Goal: Ask a question

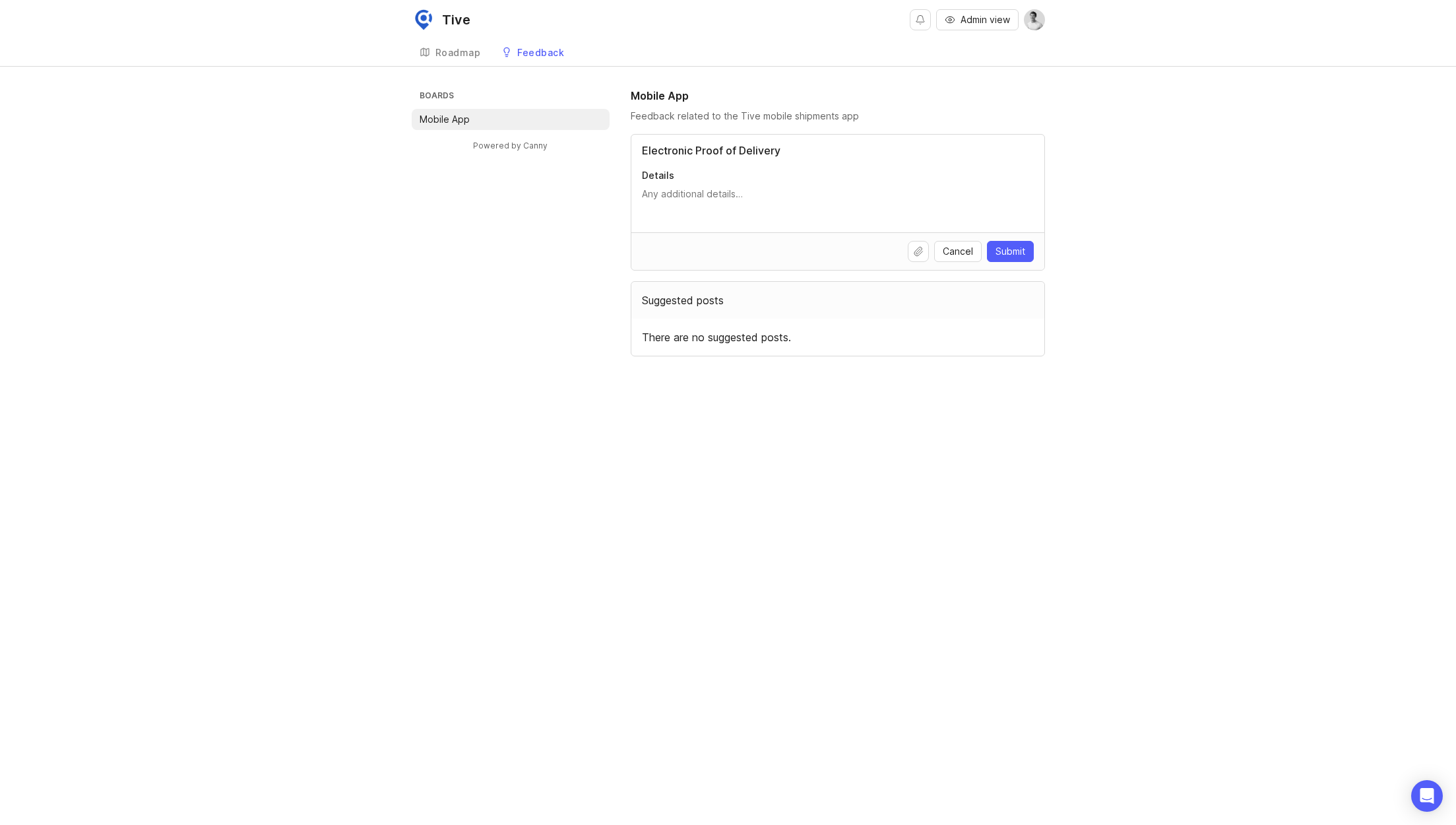
type input "Electronic Proof of Delivery"
click at [693, 197] on textarea "Details" at bounding box center [838, 200] width 392 height 26
type textarea "P"
type textarea "C"
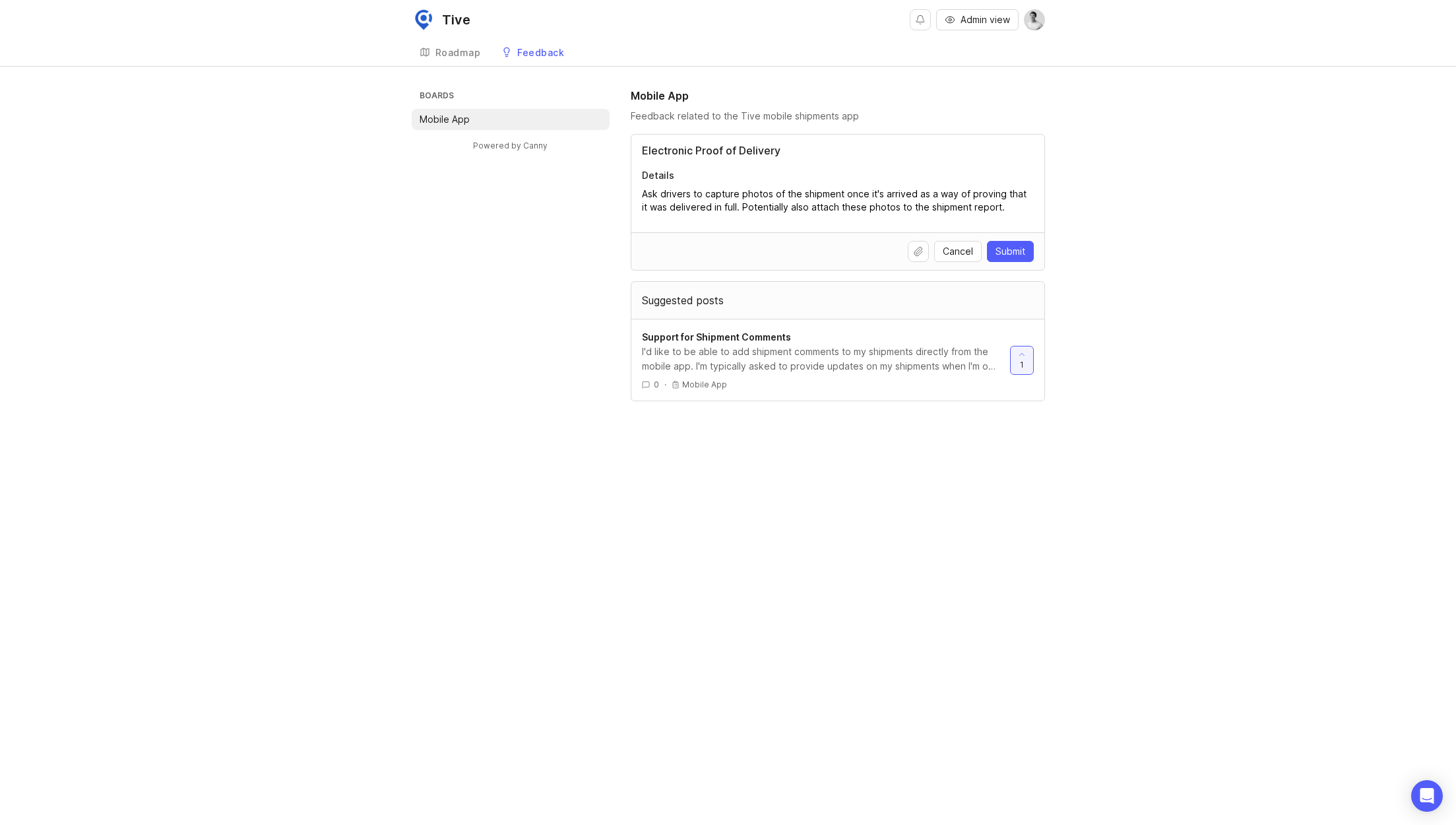
type textarea "Ask drivers to capture photos of the shipment once it's arrived as a way of pro…"
click at [993, 245] on button "Submit" at bounding box center [1010, 251] width 47 height 21
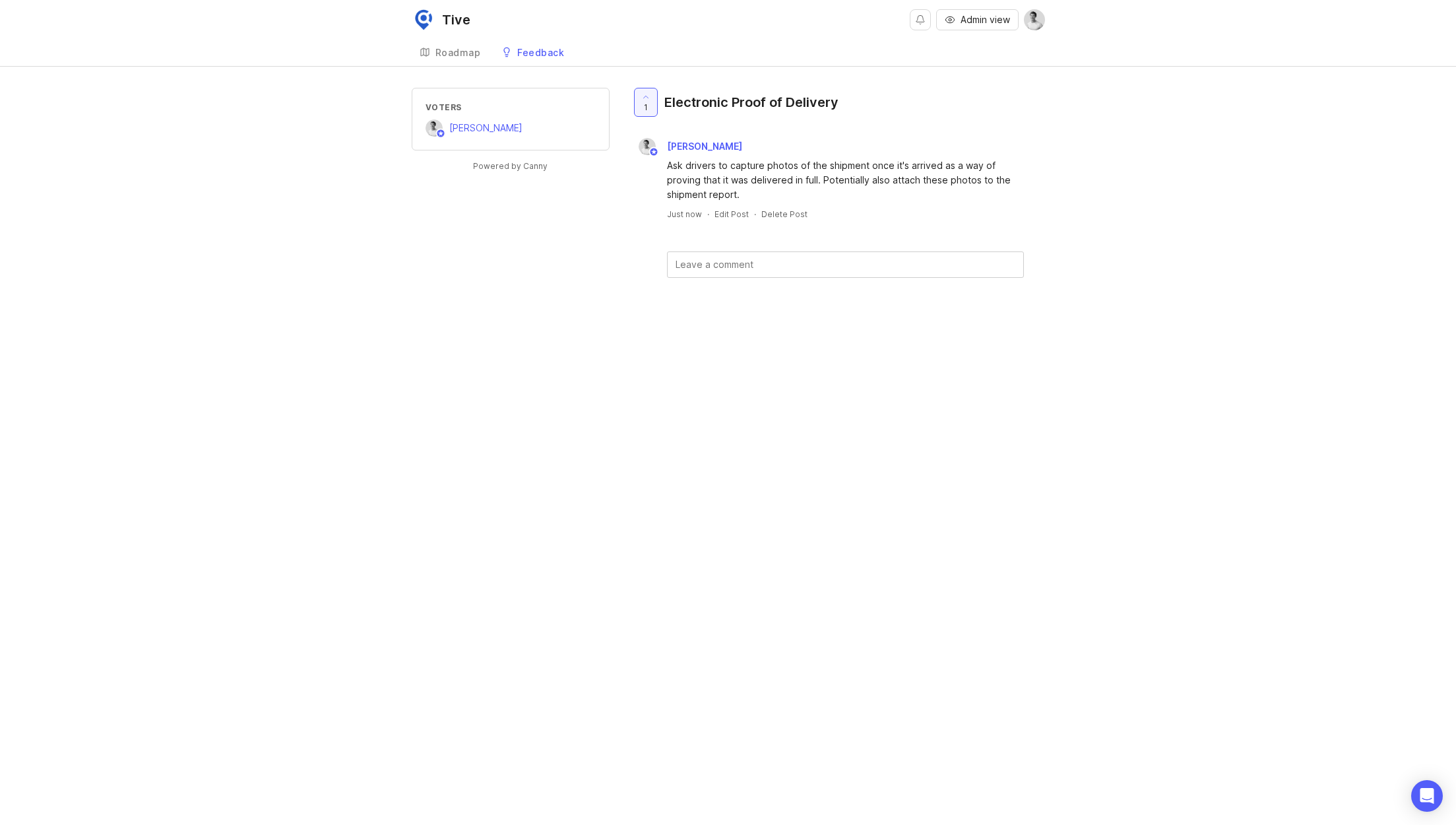
click at [535, 55] on div "Feedback" at bounding box center [541, 52] width 47 height 9
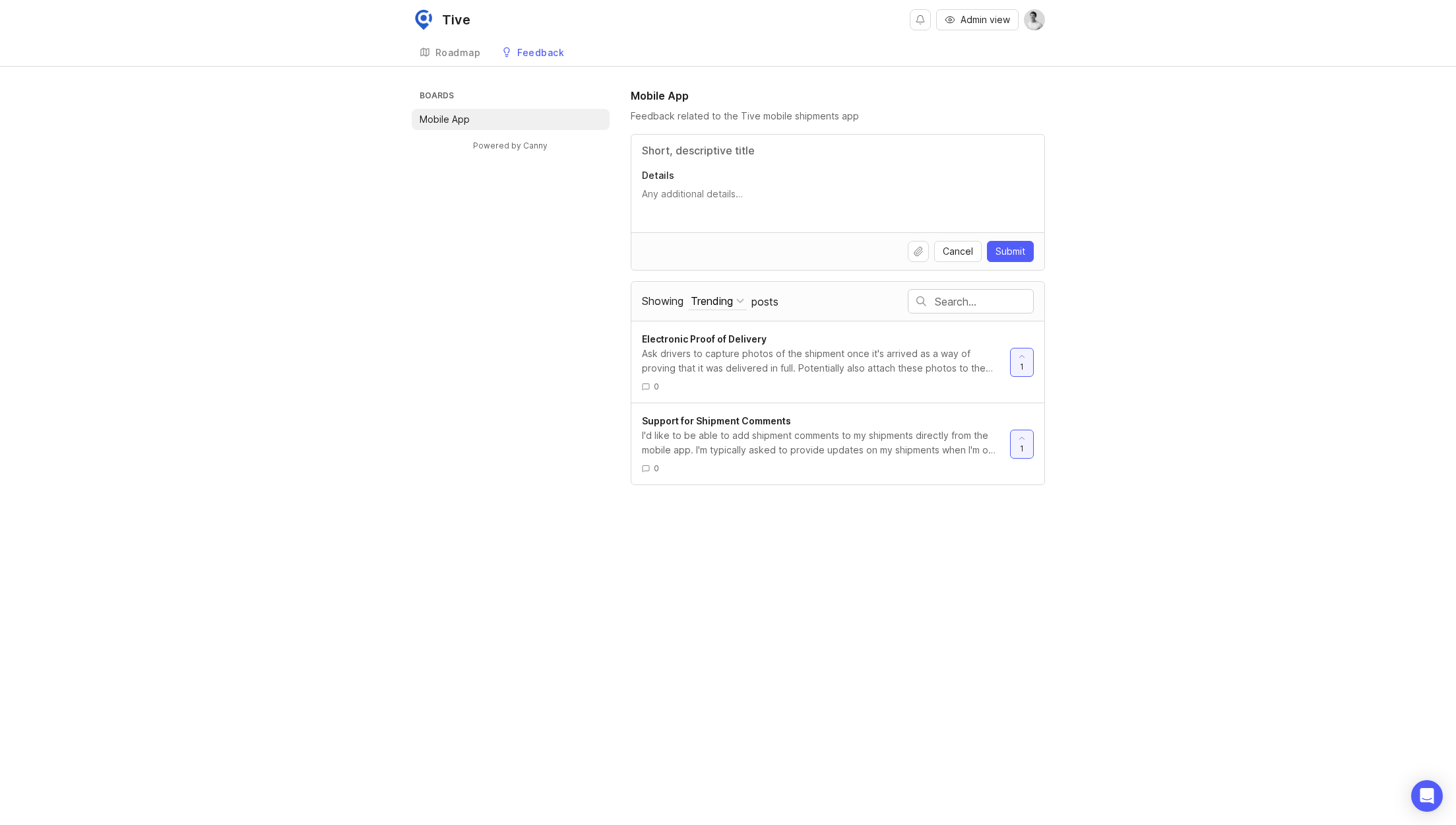
click at [722, 177] on p "Details" at bounding box center [838, 175] width 392 height 13
click at [722, 187] on textarea "Details" at bounding box center [838, 200] width 392 height 26
click at [704, 144] on input "Title" at bounding box center [838, 150] width 392 height 16
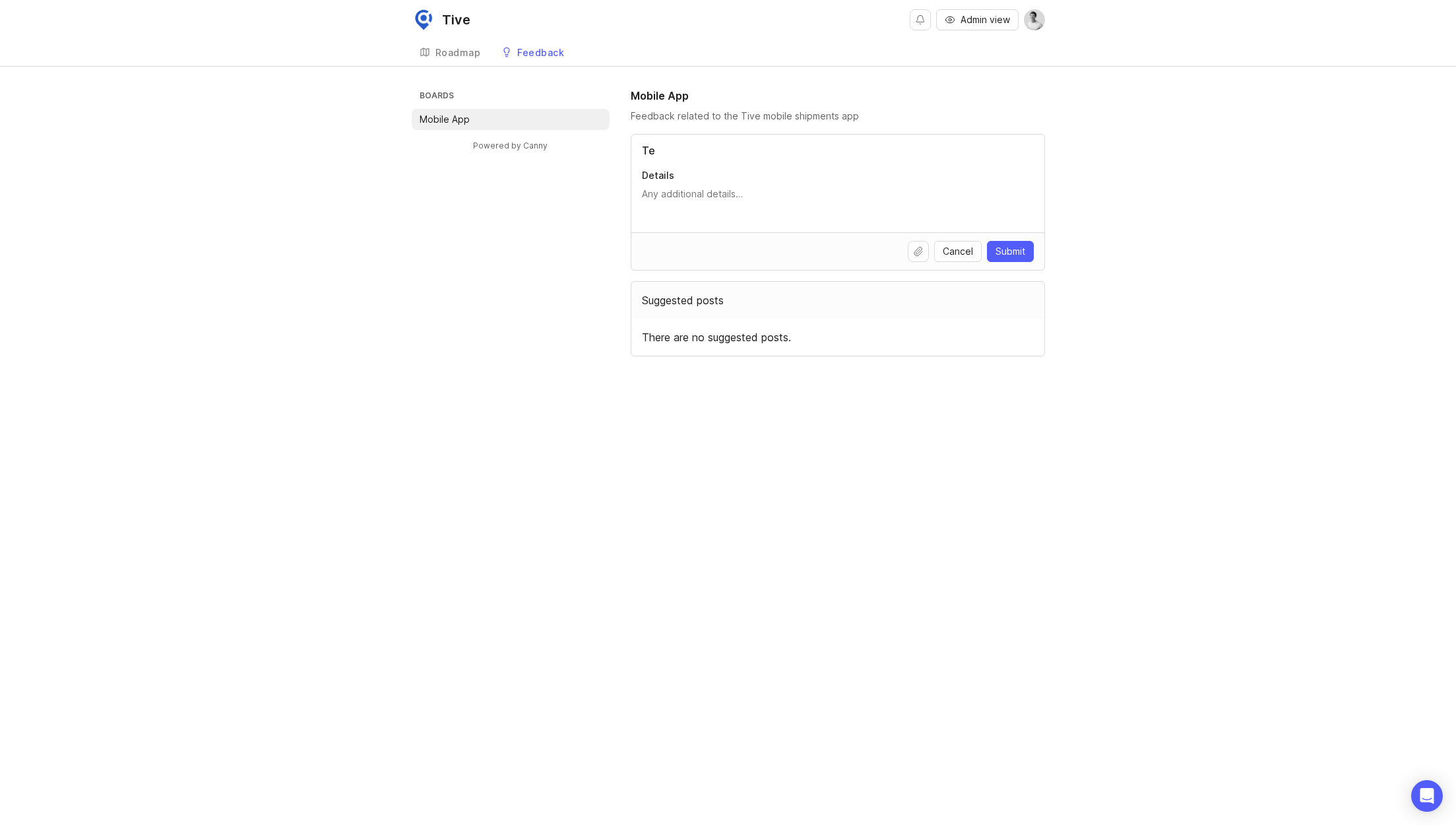
type input "T"
type input "D"
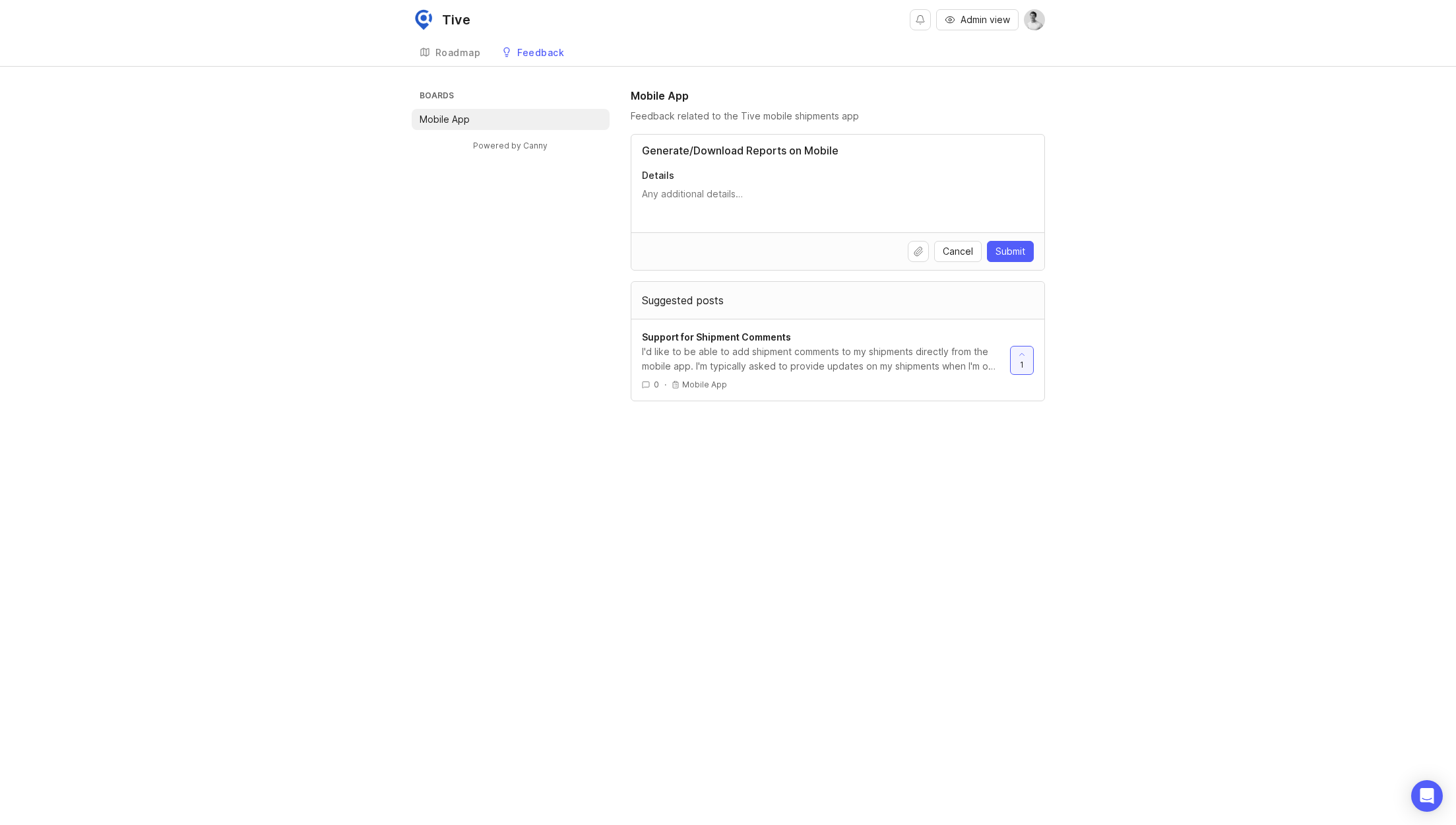
type input "Generate/Download Reports on Mobile"
click at [681, 187] on textarea "Details" at bounding box center [838, 200] width 392 height 26
type textarea "w"
drag, startPoint x: 838, startPoint y: 151, endPoint x: 610, endPoint y: 151, distance: 228.0
click at [610, 151] on div "Boards Mobile App Powered by Canny Mobile App Feedback related to the Tive mobi…" at bounding box center [728, 245] width 633 height 314
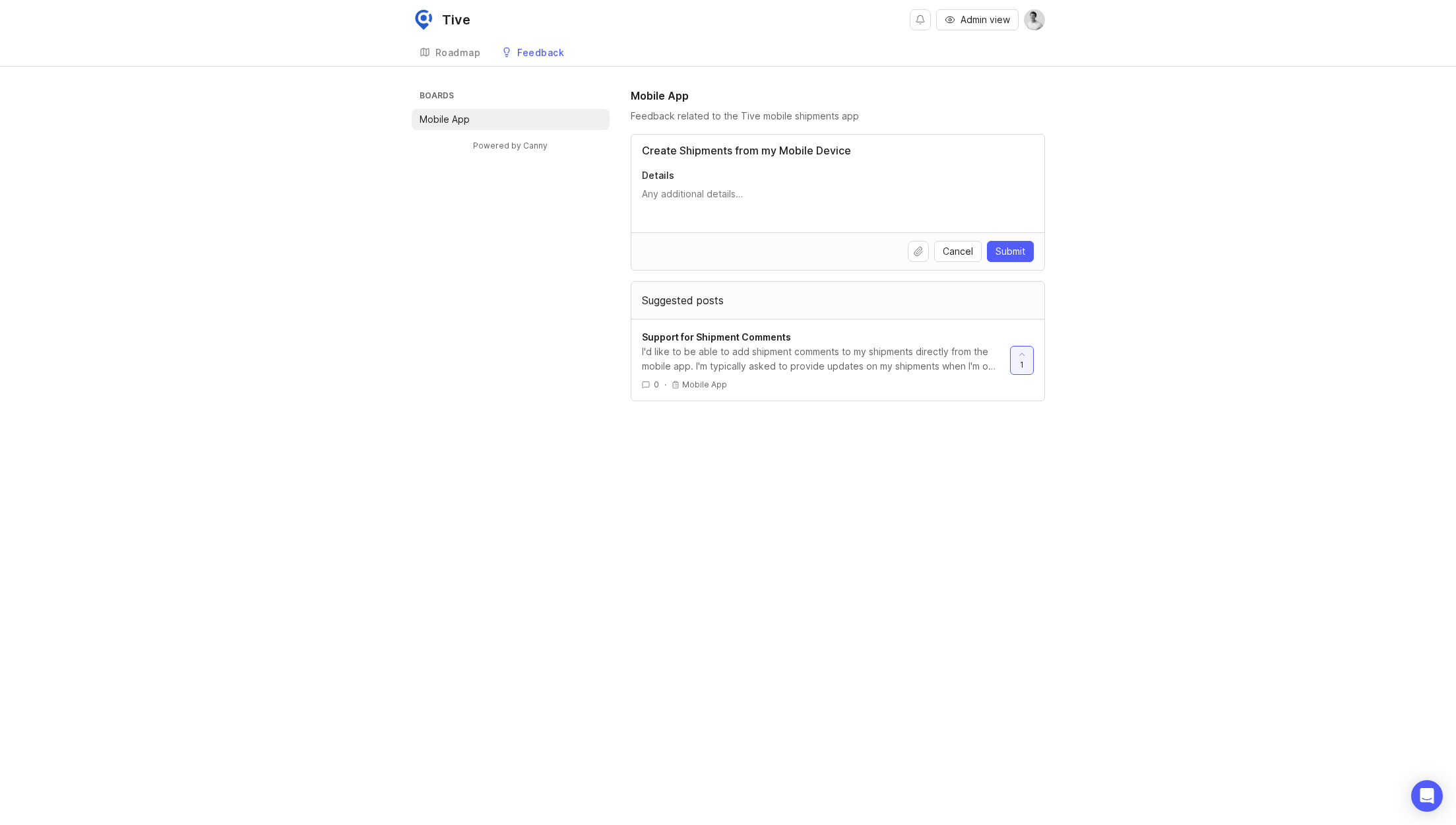
type input "Create Shipments from my Mobile Device"
click at [684, 197] on textarea "Details" at bounding box center [838, 200] width 392 height 26
drag, startPoint x: 853, startPoint y: 151, endPoint x: 446, endPoint y: 140, distance: 407.1
click at [447, 140] on div "Boards Mobile App Powered by Canny Mobile App Feedback related to the Tive mobi…" at bounding box center [728, 245] width 633 height 314
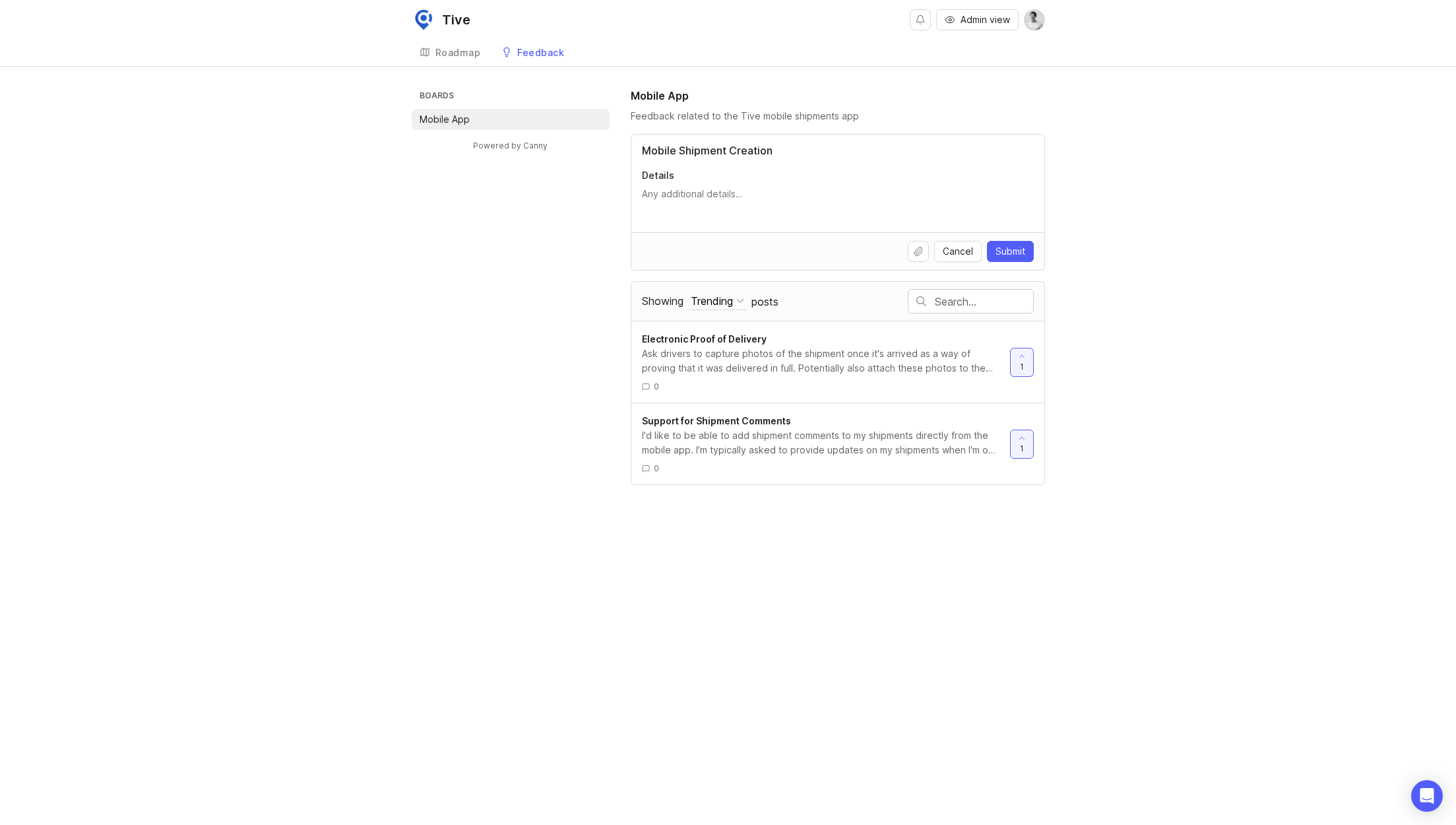
type input "Mobile Shipment Creation"
click at [737, 197] on textarea "Details" at bounding box center [838, 200] width 392 height 26
type textarea "I"
type textarea "C"
type textarea "Easily creating shipments from my mobile device"
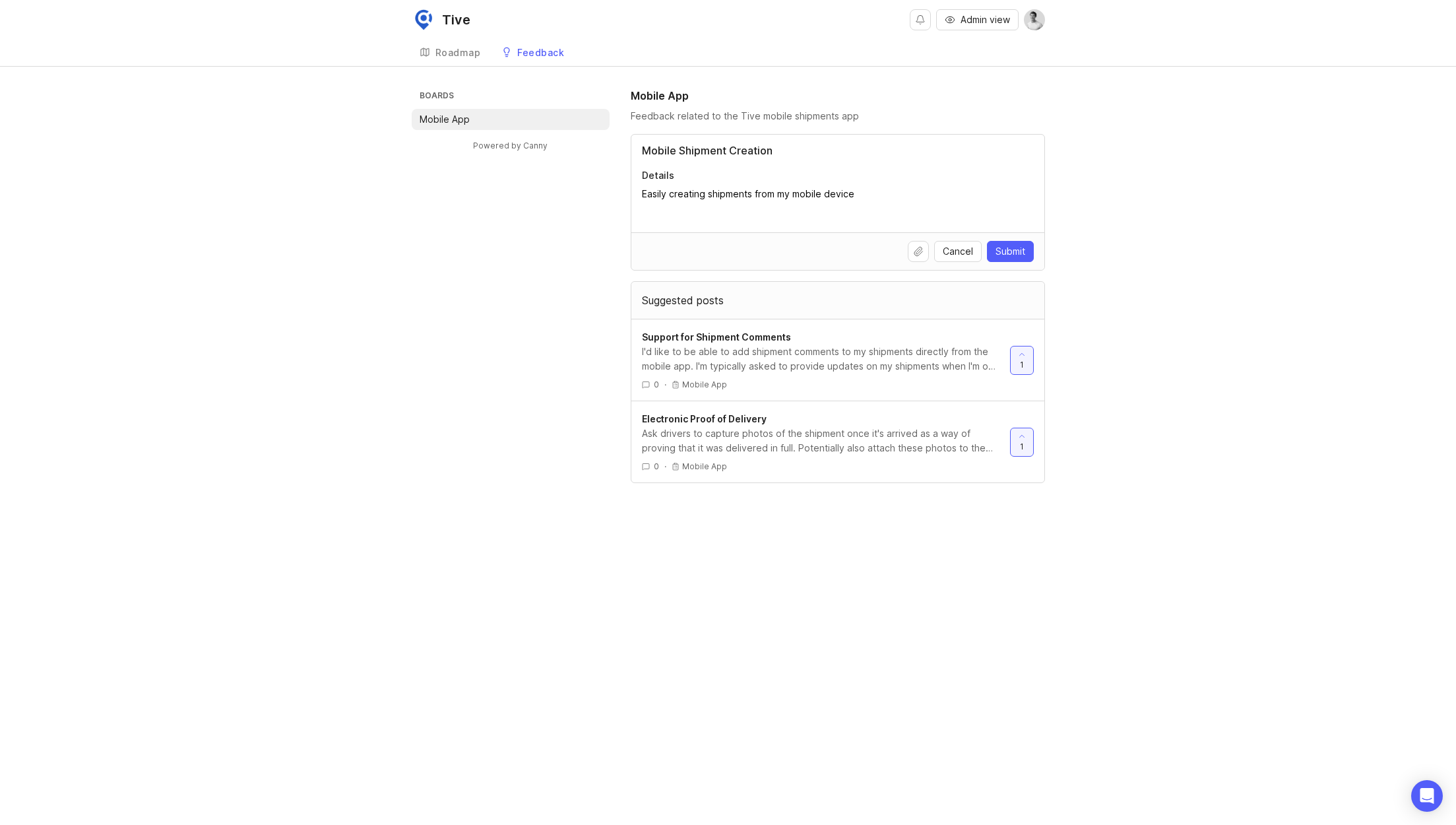
drag, startPoint x: 784, startPoint y: 142, endPoint x: 645, endPoint y: 133, distance: 139.3
click at [645, 133] on div "Mobile App Feedback related to the Tive mobile shipments app Mobile Shipment Cr…" at bounding box center [838, 286] width 415 height 396
click at [950, 246] on span "Cancel" at bounding box center [958, 251] width 30 height 13
click at [717, 300] on div "Trending" at bounding box center [712, 301] width 42 height 14
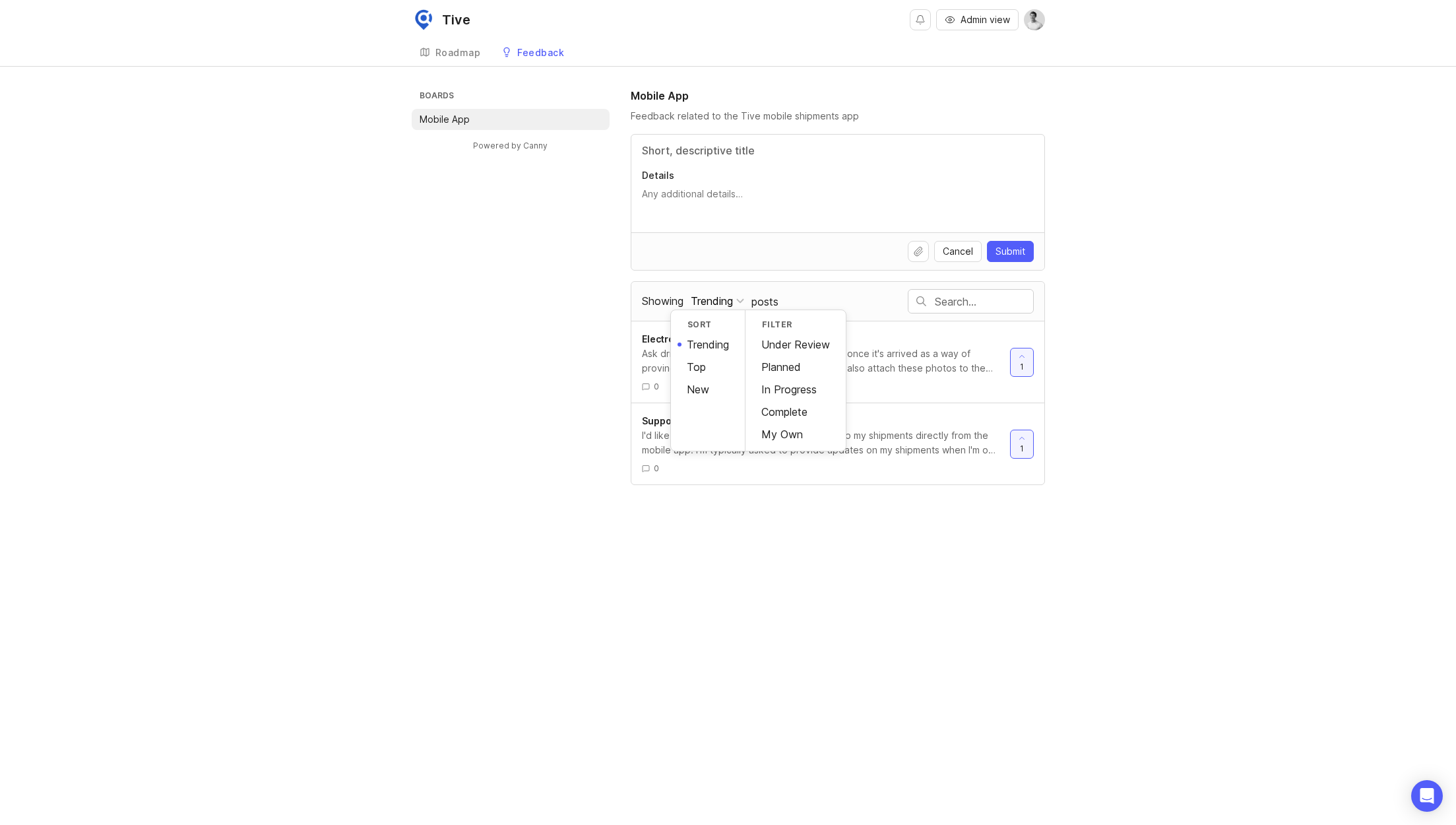
click at [717, 388] on div "New" at bounding box center [708, 389] width 74 height 23
click at [721, 301] on div at bounding box center [721, 301] width 8 height 8
click at [708, 361] on div "Top" at bounding box center [708, 367] width 74 height 23
click at [468, 122] on p "Mobile App" at bounding box center [444, 119] width 50 height 13
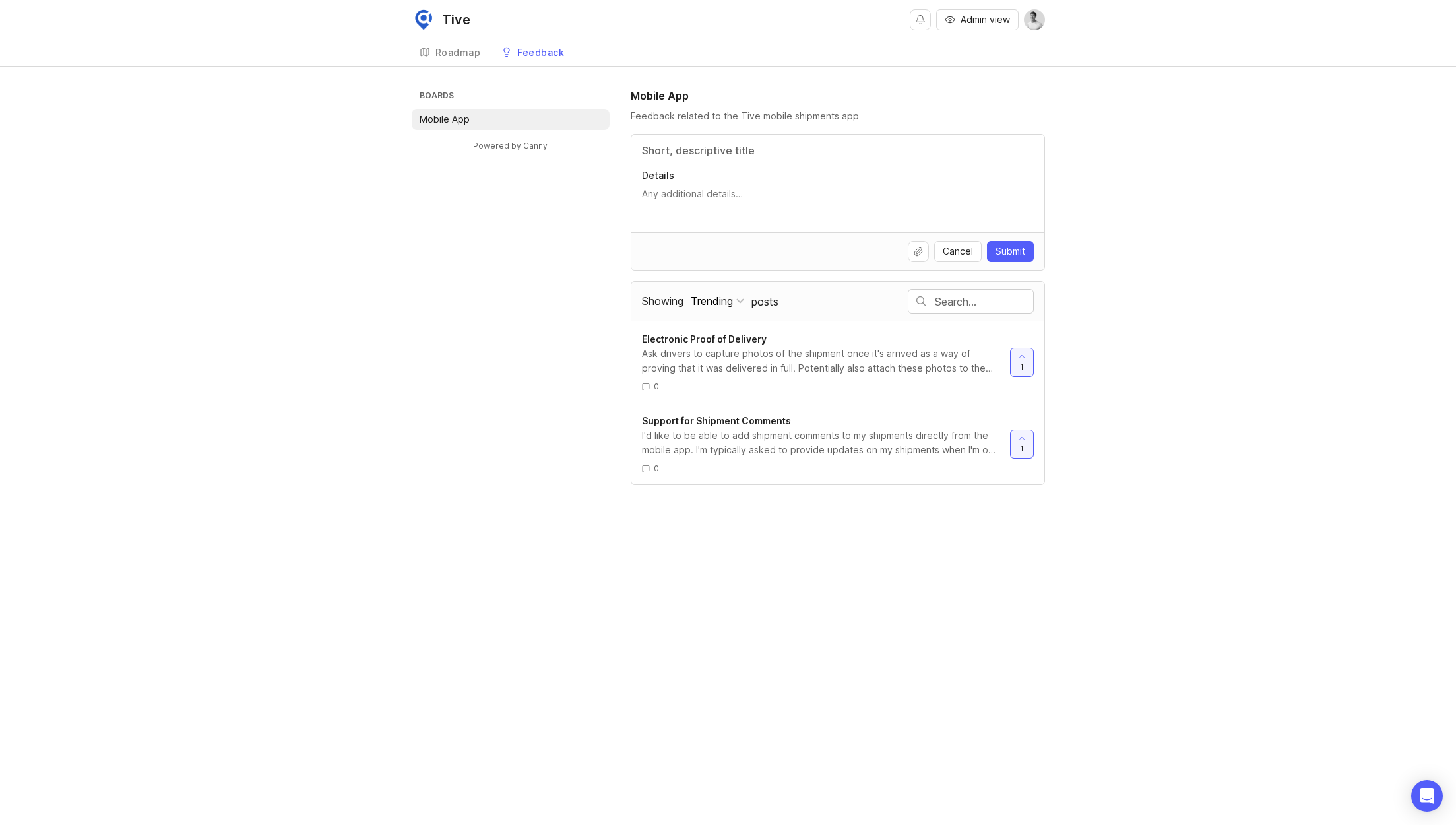
click at [461, 52] on div "Roadmap" at bounding box center [458, 52] width 45 height 9
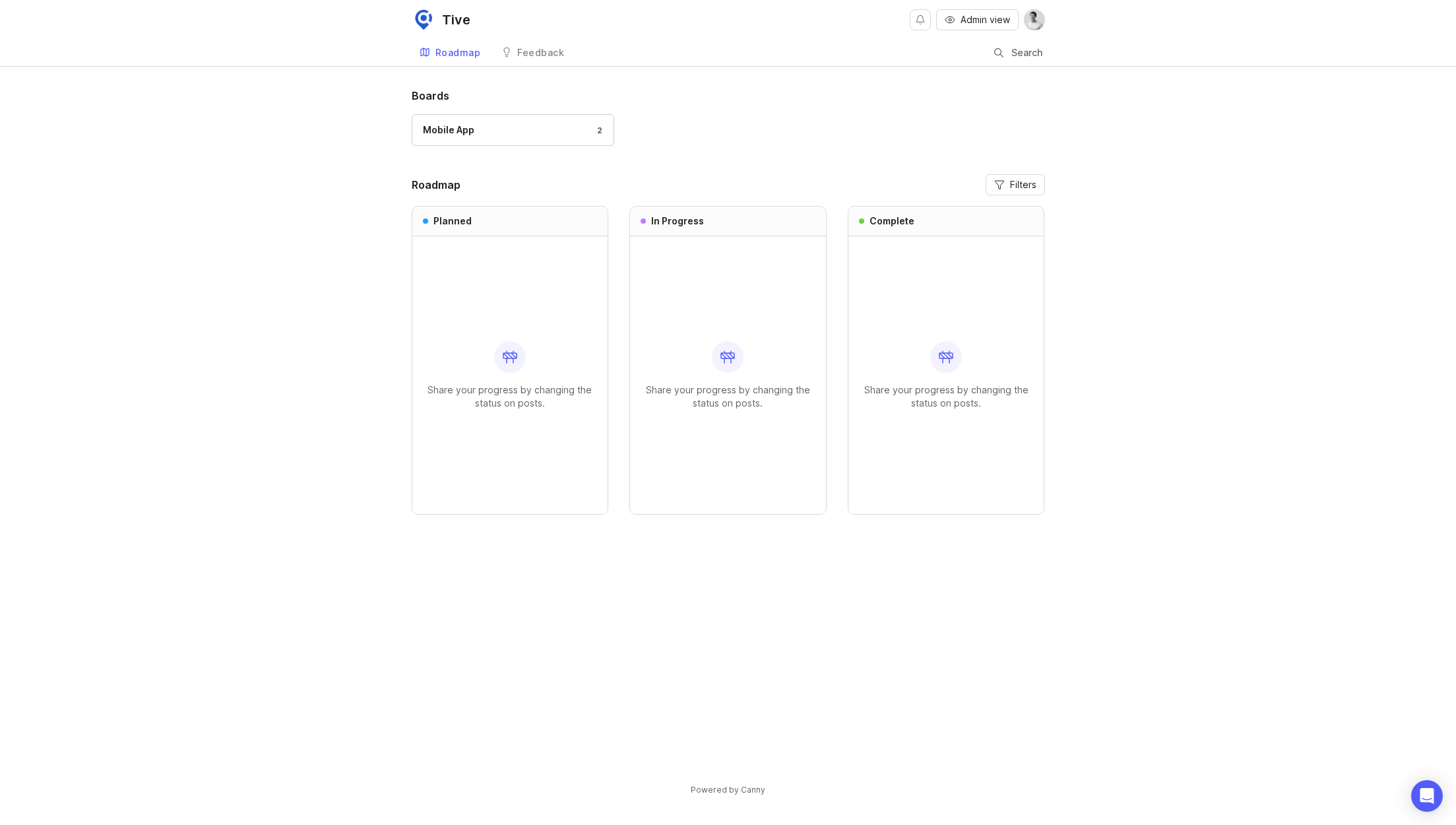
click at [560, 54] on div "Feedback" at bounding box center [541, 52] width 47 height 9
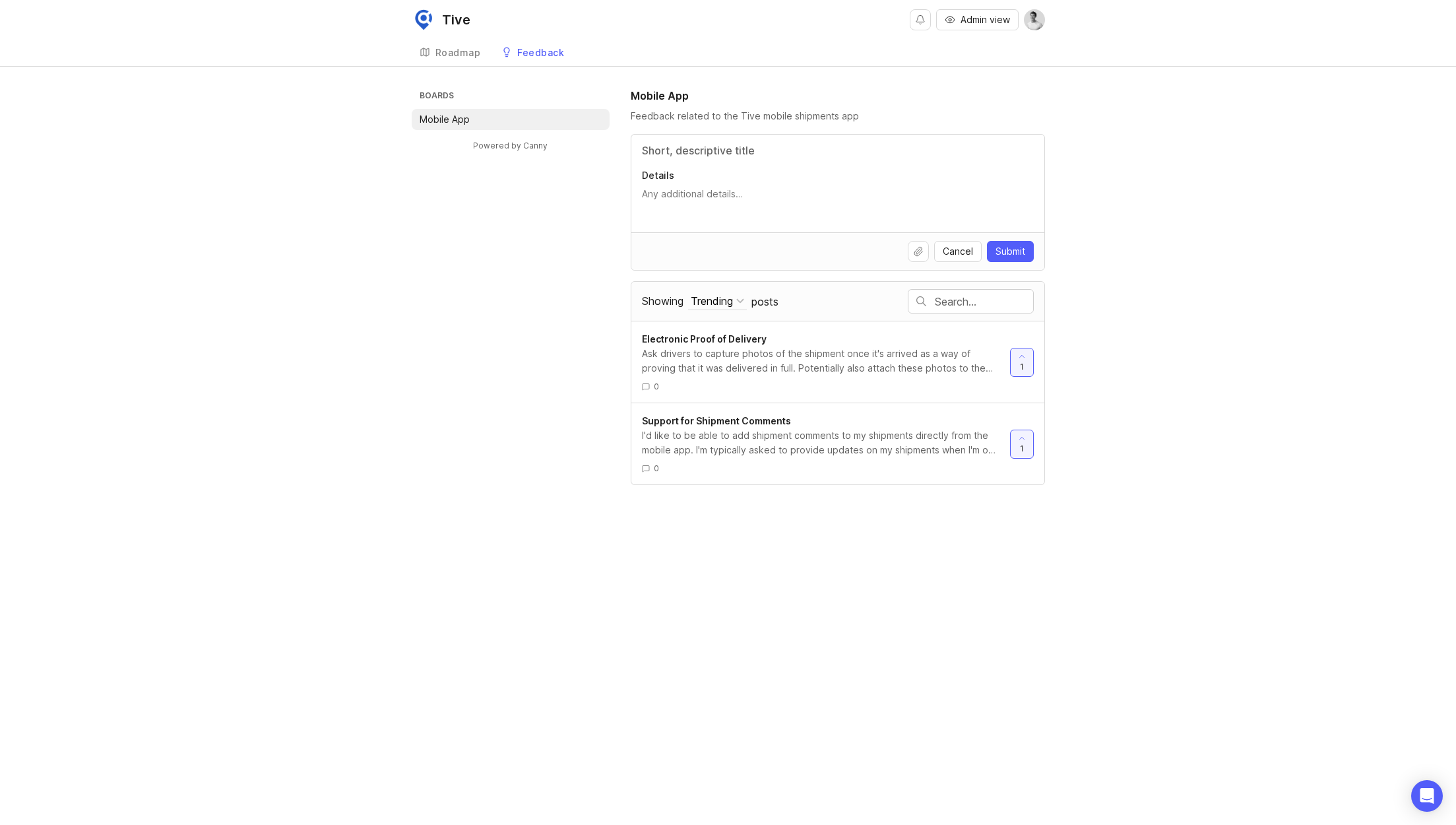
click at [444, 43] on link "Roadmap" at bounding box center [450, 53] width 77 height 27
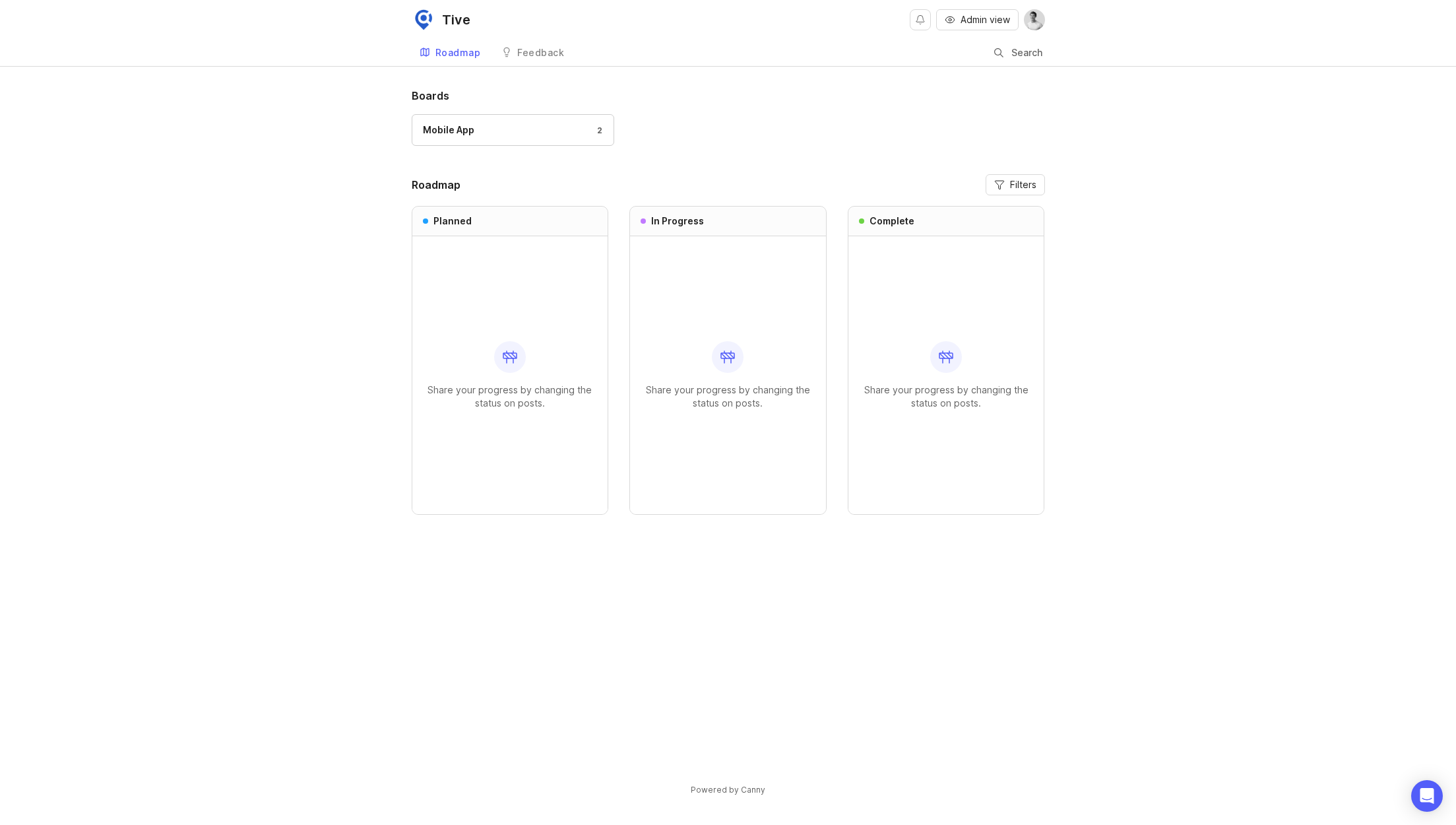
click at [531, 57] on div "Feedback" at bounding box center [541, 52] width 47 height 9
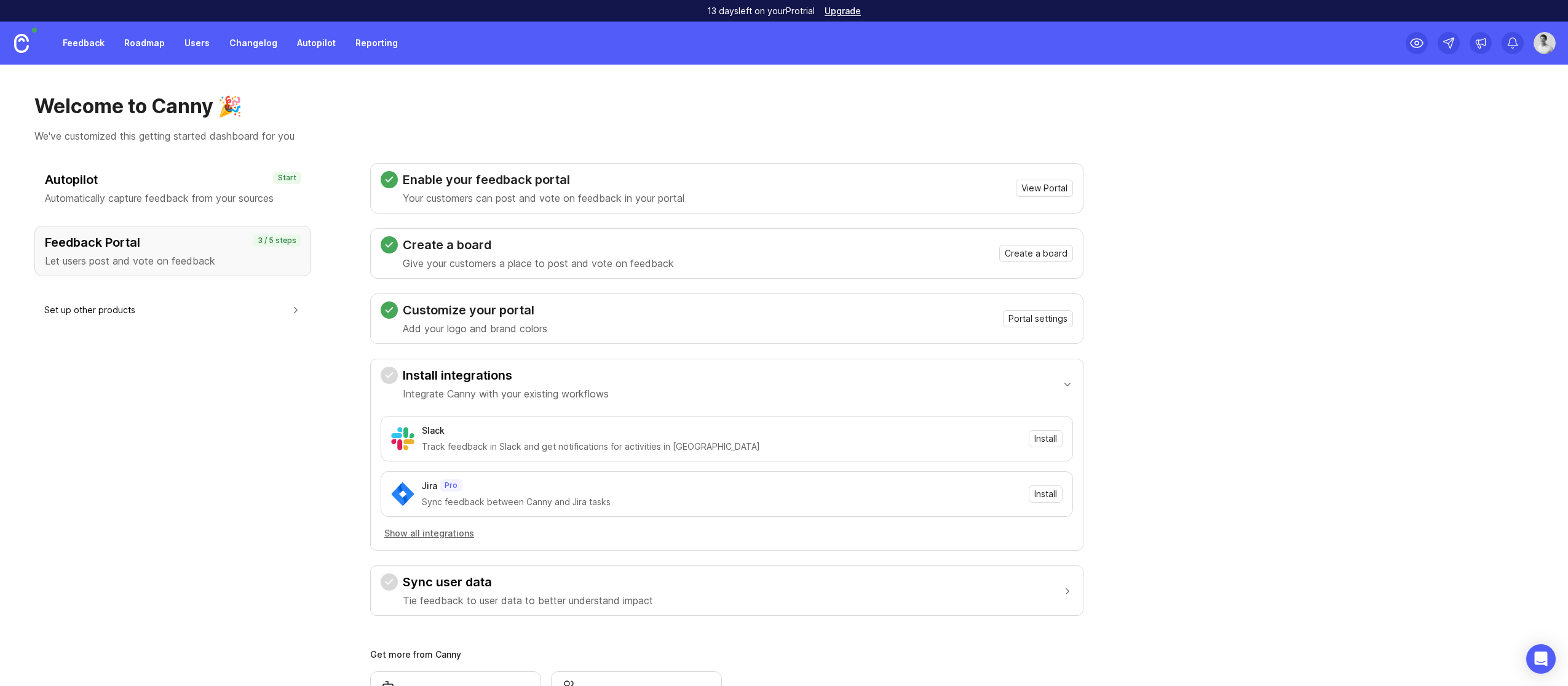
click at [1046, 490] on span "Install" at bounding box center [1045, 494] width 22 height 12
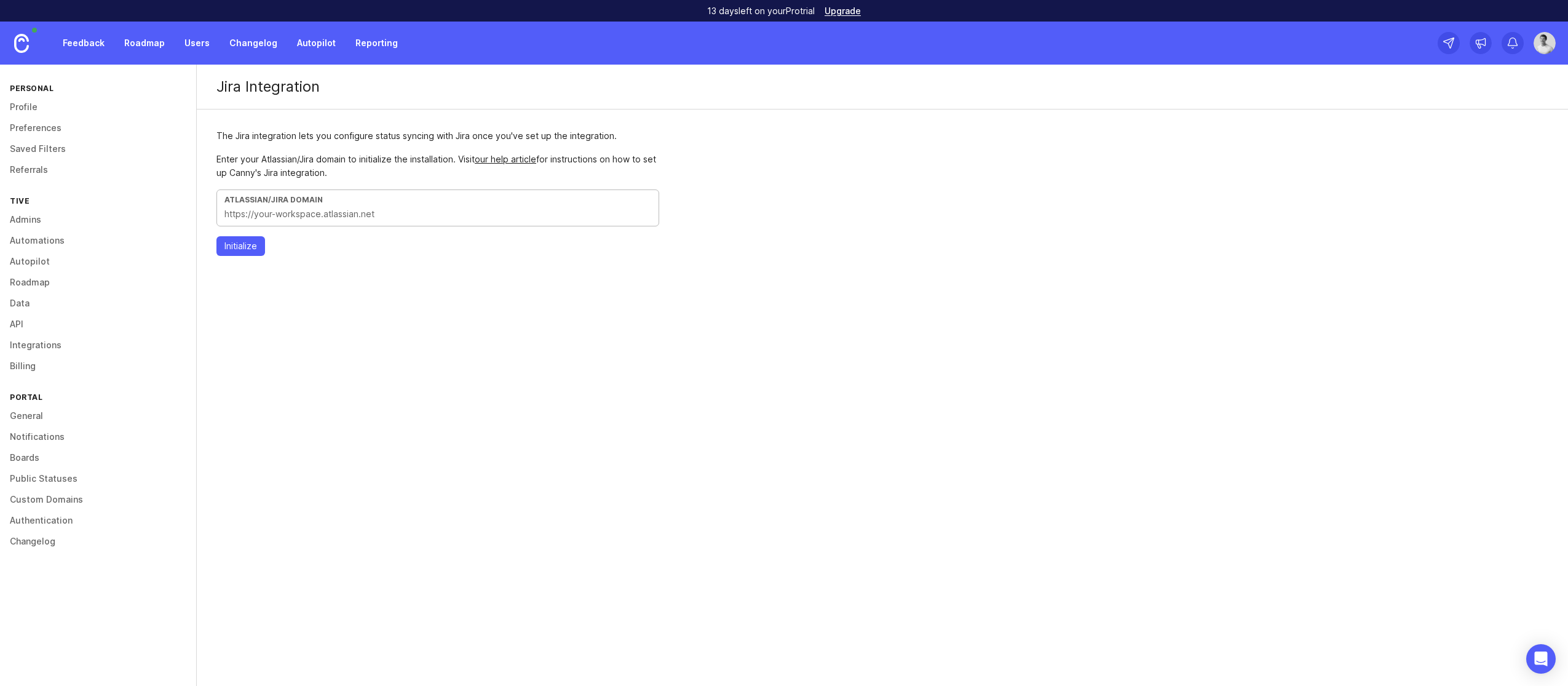
click at [359, 205] on div "Atlassian/Jira Domain" at bounding box center [438, 208] width 443 height 37
paste input "https://tiveinc.atlassian.net/jira"
type input "https://tiveinc.atlassian.net"
click at [235, 249] on span "Initialize" at bounding box center [240, 246] width 33 height 12
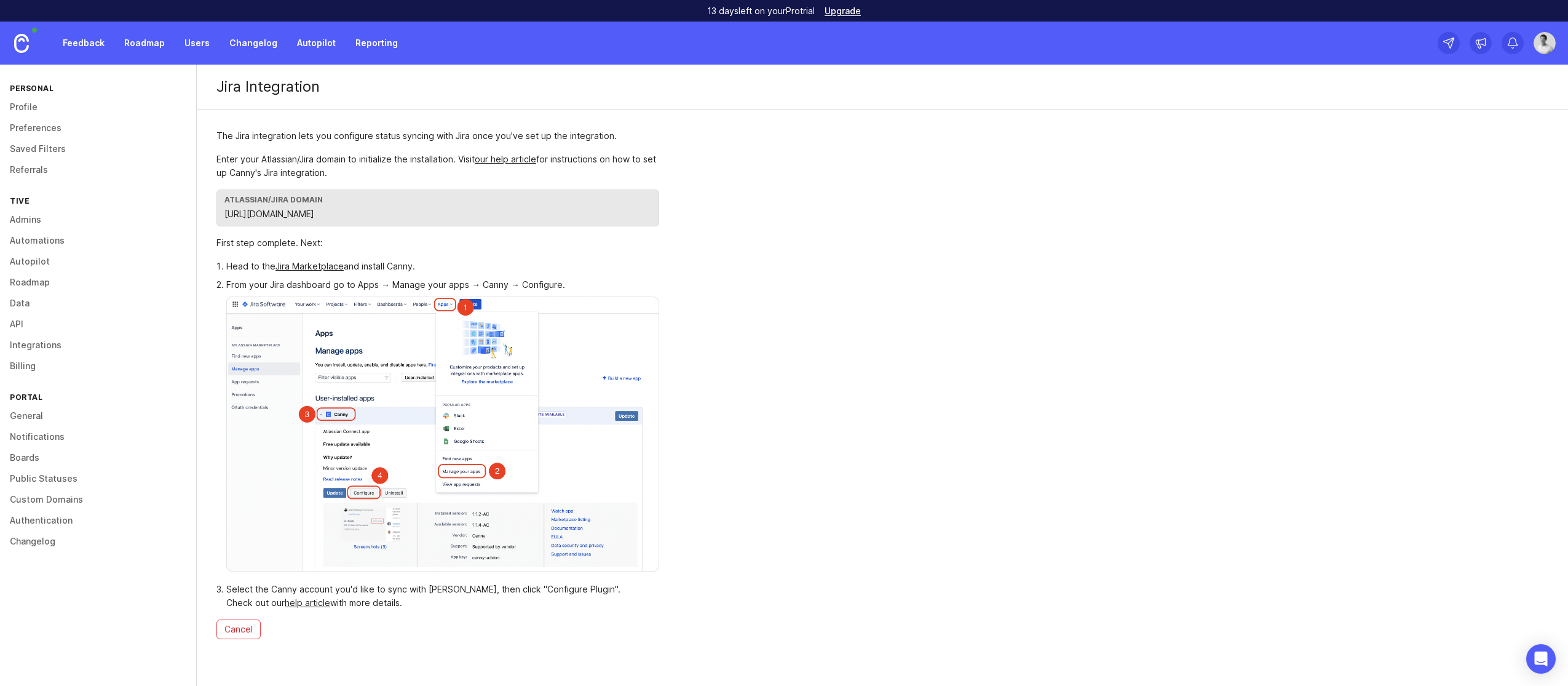
click at [309, 267] on link "Jira Marketplace" at bounding box center [309, 266] width 68 height 10
click at [79, 43] on link "Feedback" at bounding box center [83, 43] width 56 height 22
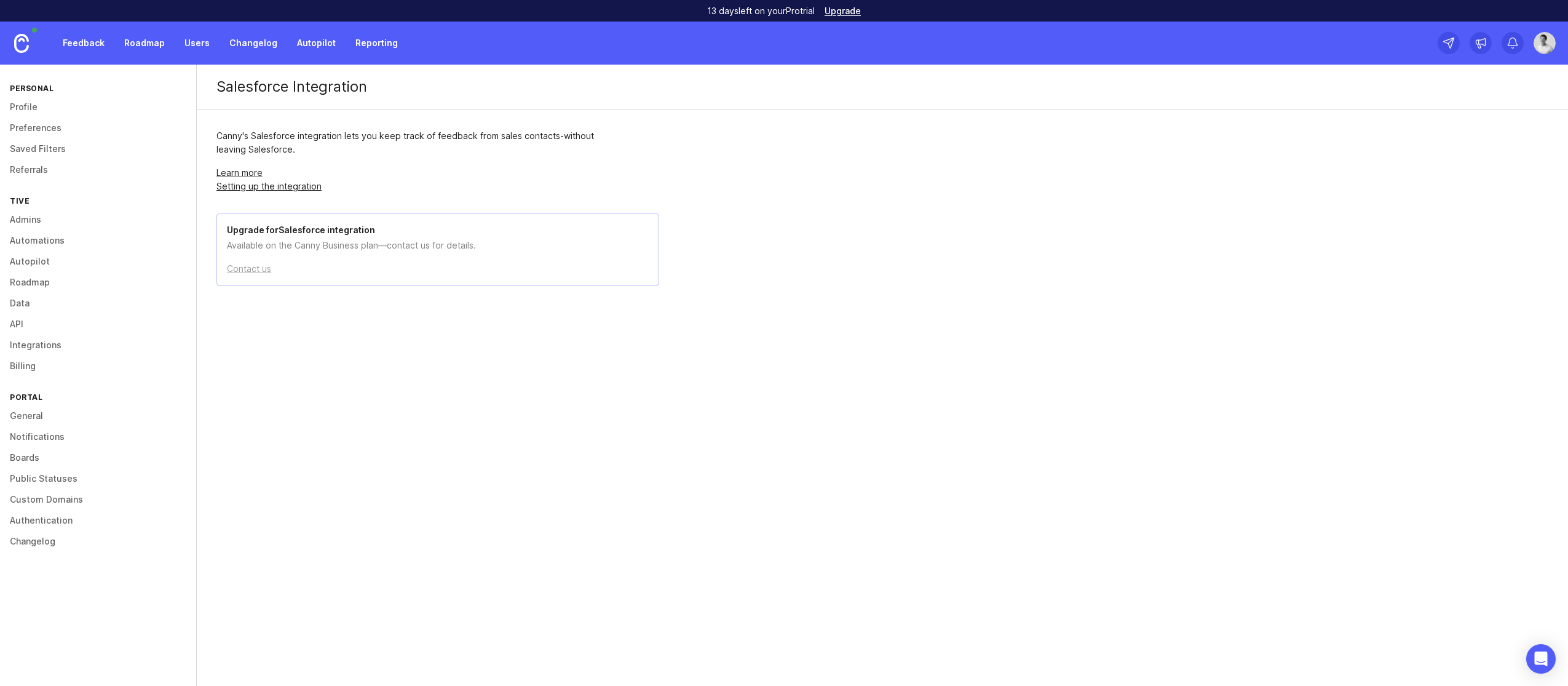
click at [310, 47] on link "Autopilot" at bounding box center [316, 43] width 53 height 22
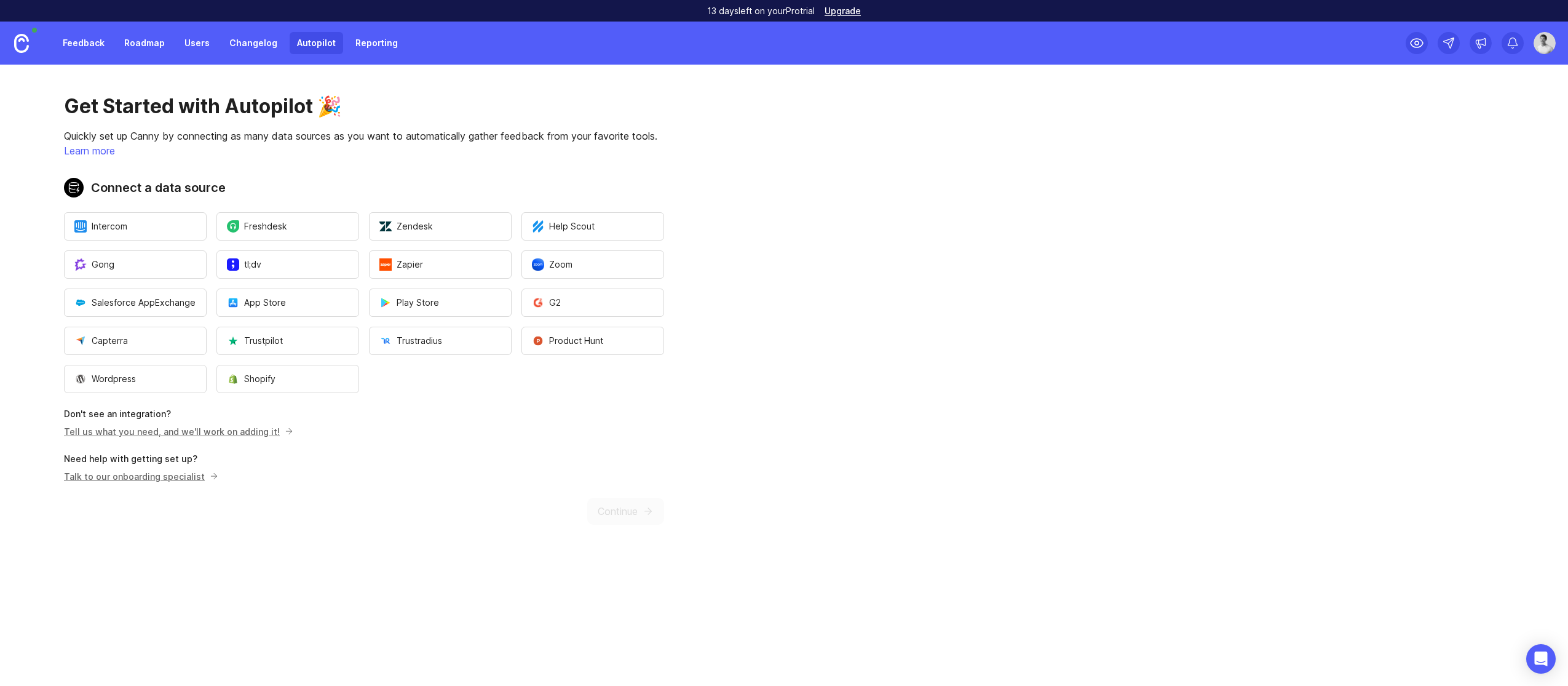
click at [568, 265] on span "Zoom" at bounding box center [552, 264] width 40 height 12
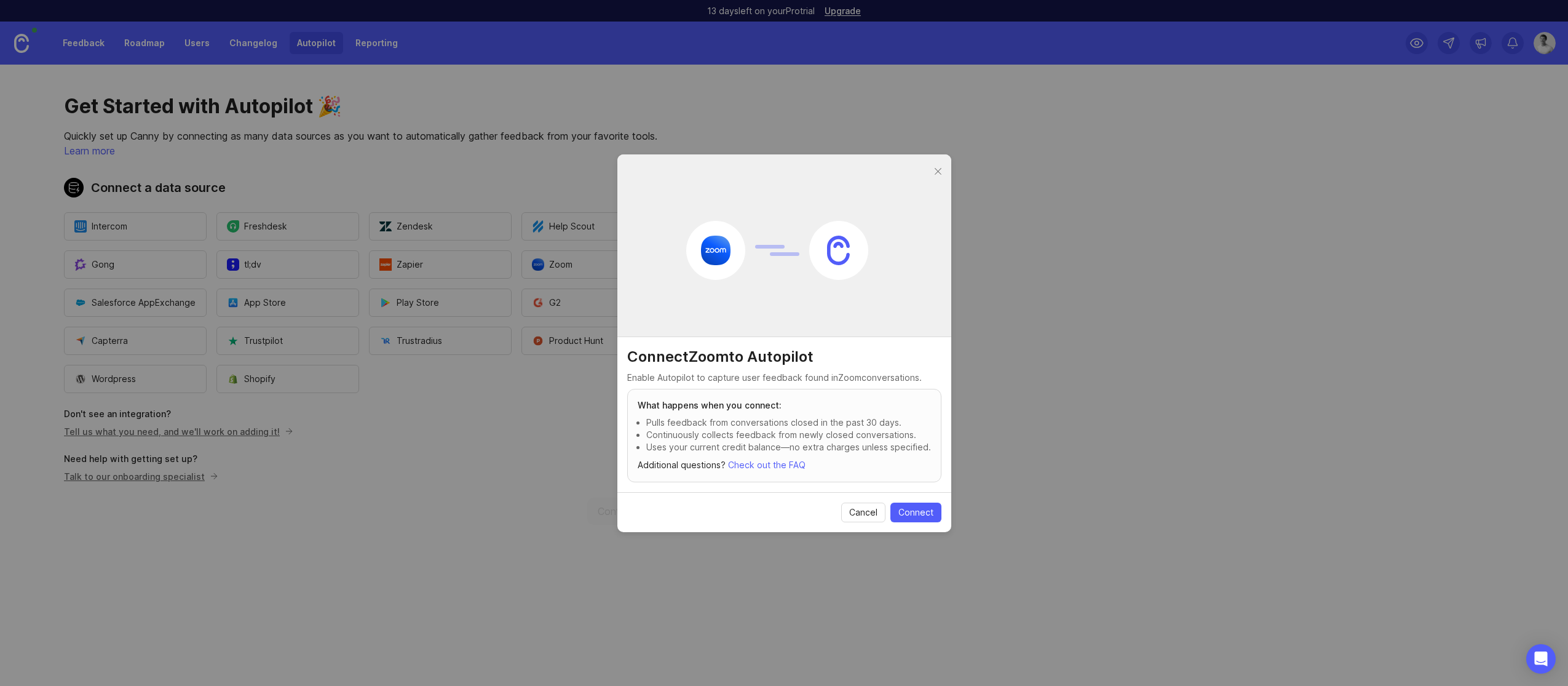
click at [898, 510] on span "Connect" at bounding box center [916, 512] width 35 height 12
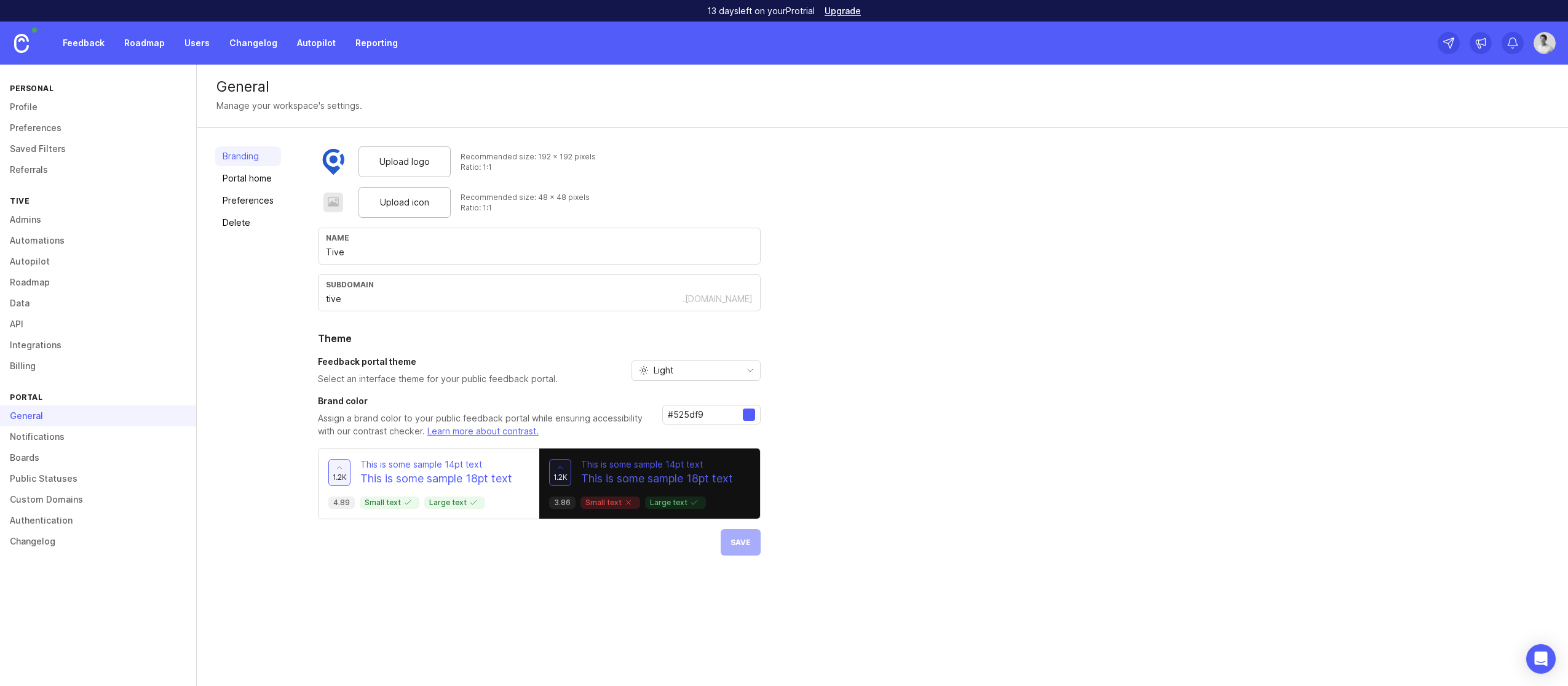
click at [295, 46] on link "Autopilot" at bounding box center [316, 43] width 53 height 22
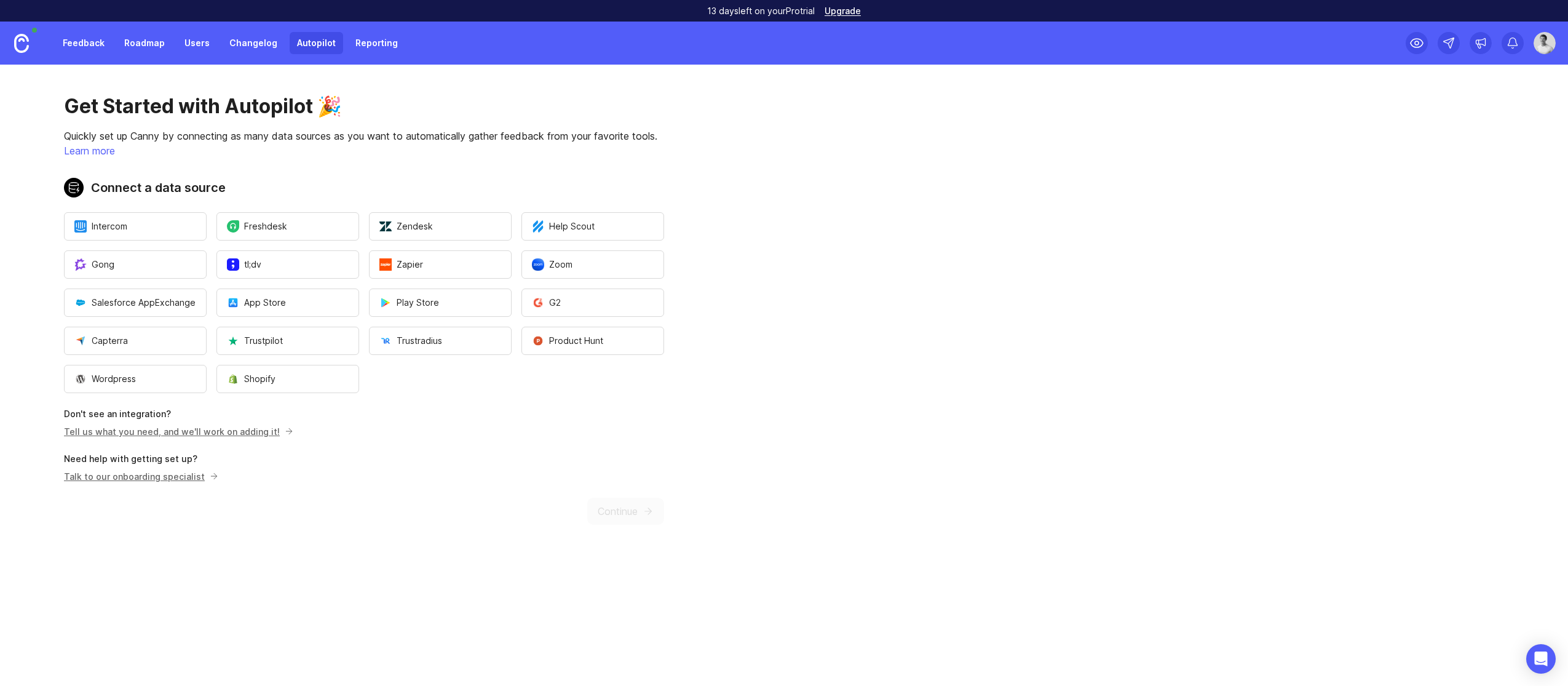
click at [95, 153] on link "Learn more" at bounding box center [90, 150] width 51 height 12
click at [1539, 656] on icon "Open Intercom Messenger" at bounding box center [1540, 658] width 14 height 16
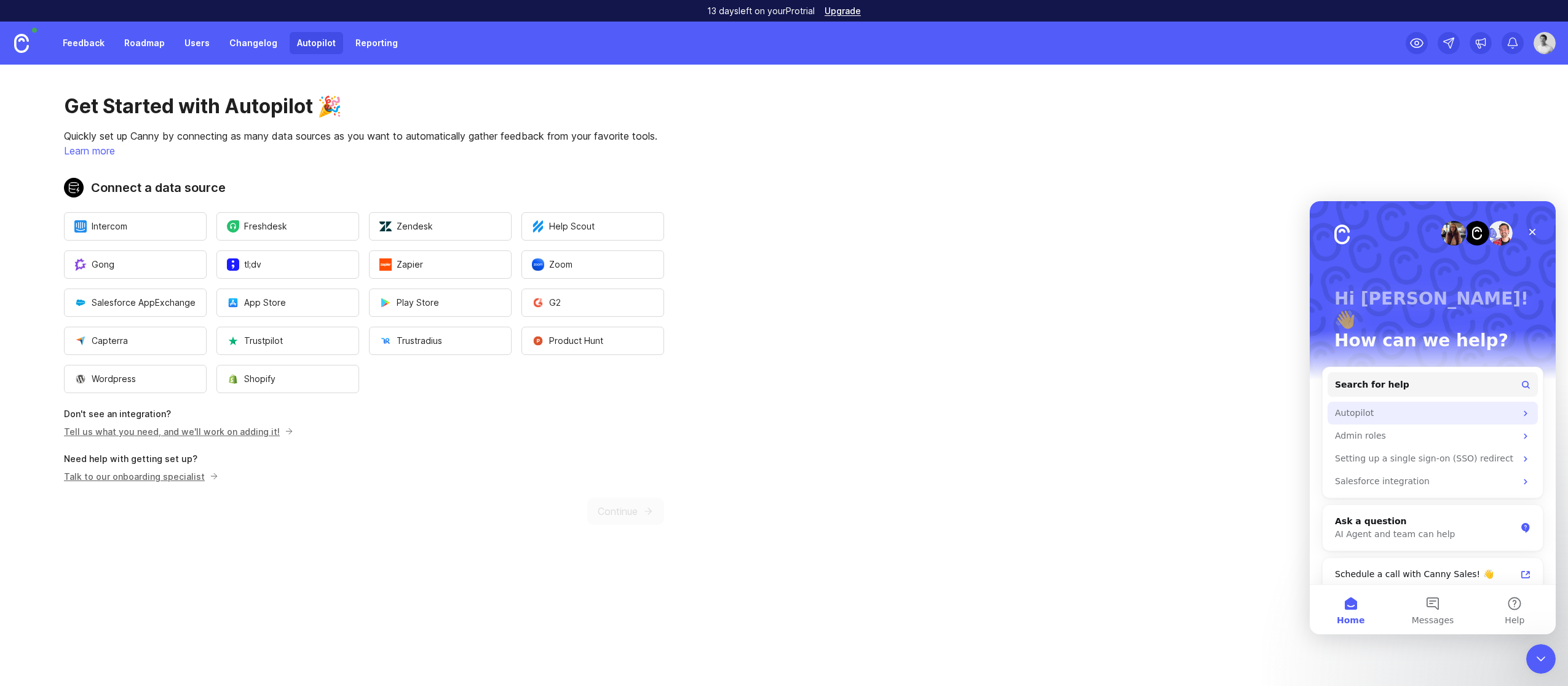
click at [1411, 406] on div "Autopilot" at bounding box center [1425, 413] width 181 height 13
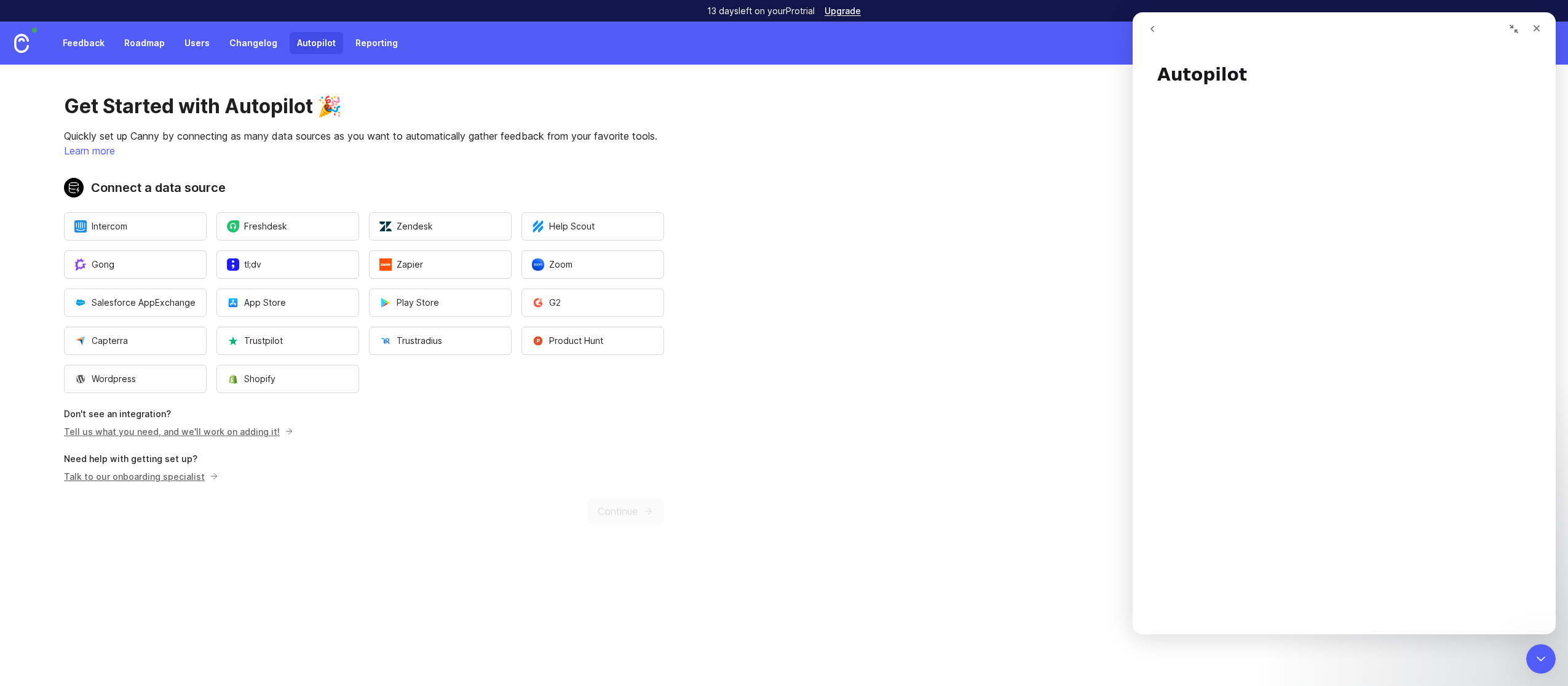
click at [1157, 27] on button "go back" at bounding box center [1152, 29] width 23 height 23
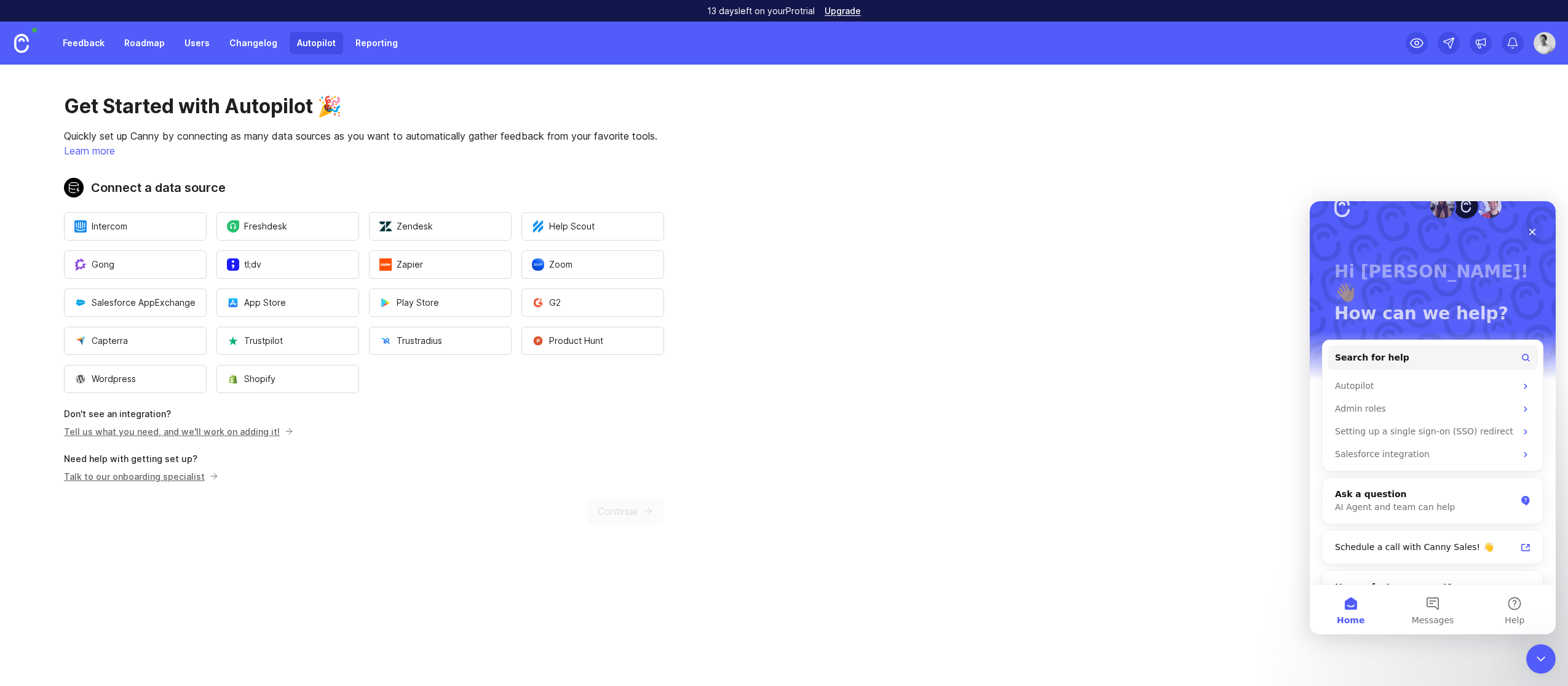
scroll to position [69, 0]
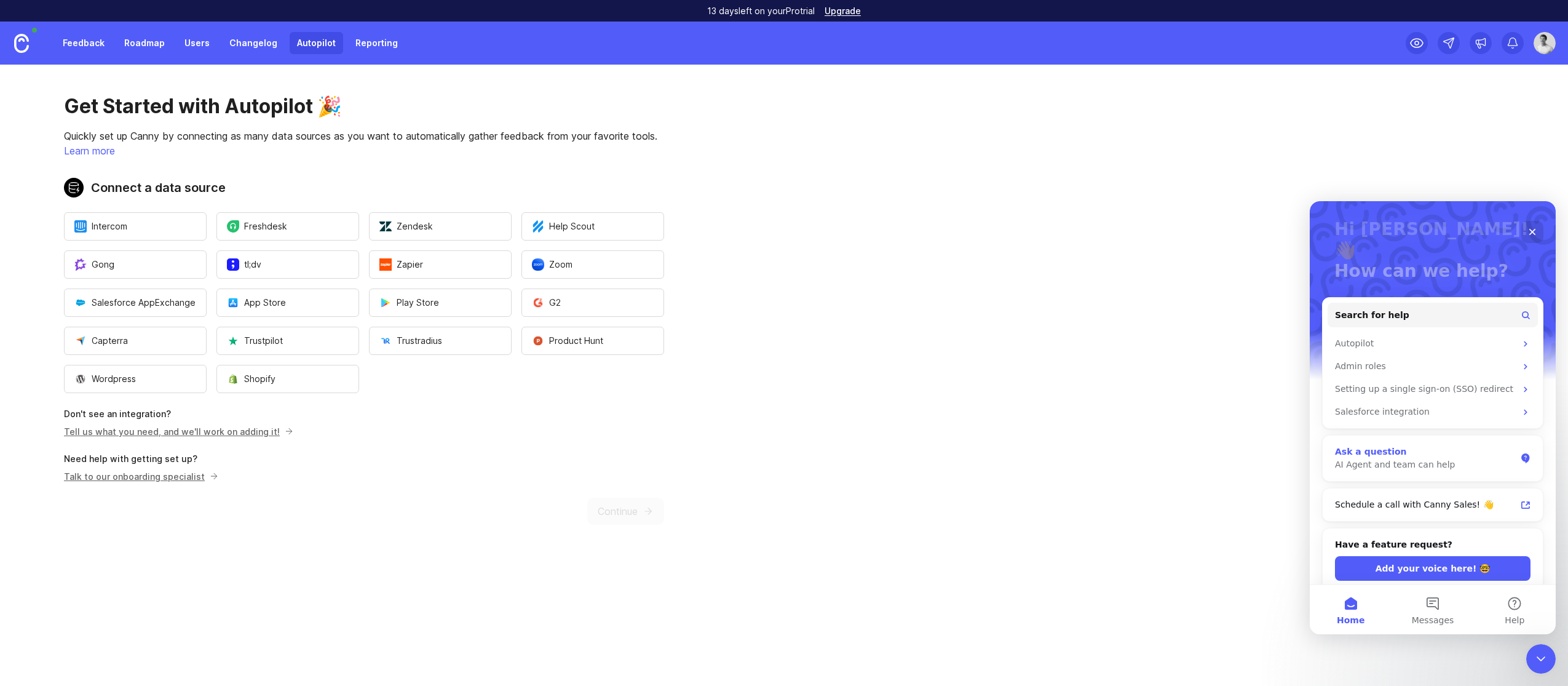
click at [1412, 458] on div "AI Agent and team can help" at bounding box center [1425, 465] width 181 height 13
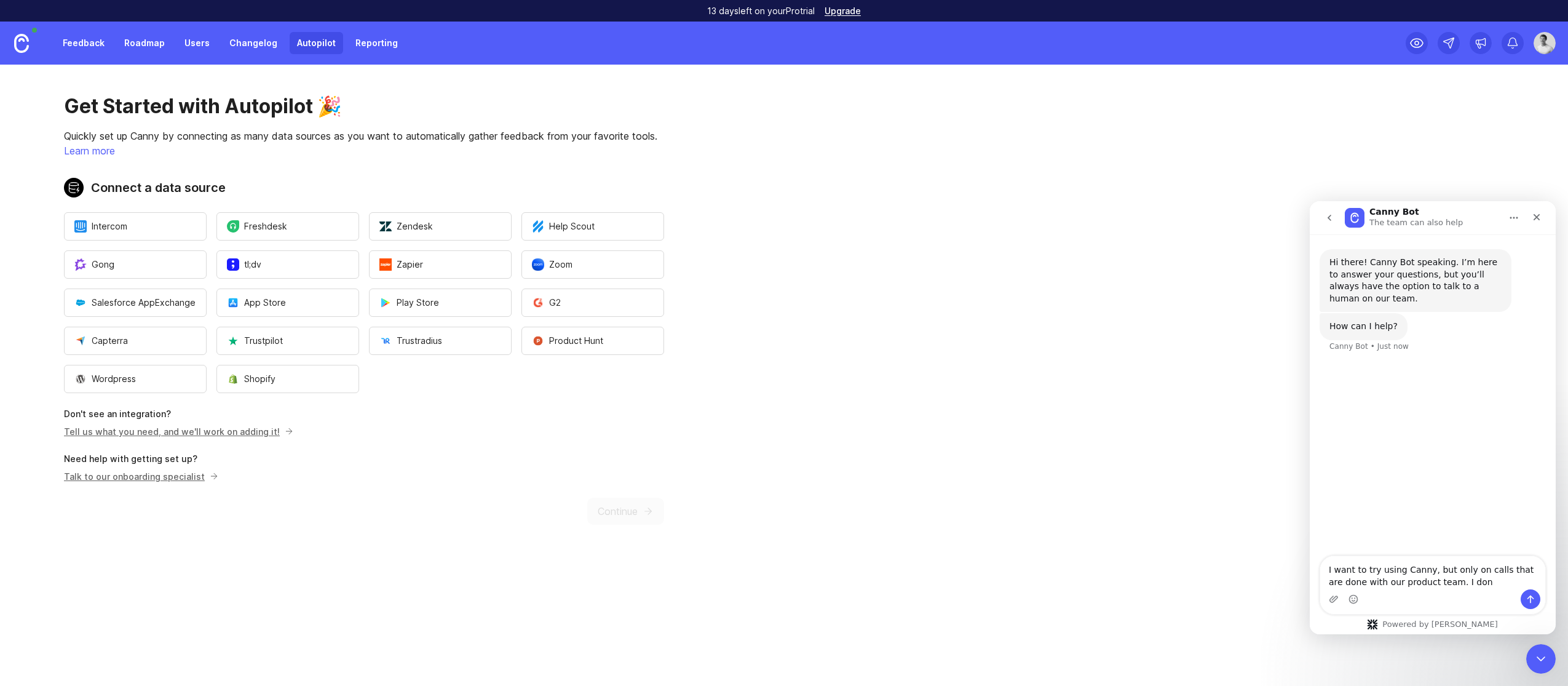
click at [1427, 573] on textarea "I want to try using Canny, but only on calls that are done with our product tea…" at bounding box center [1432, 573] width 225 height 33
click at [1497, 580] on textarea "I want to try using Canny autopilot, but only on calls that are done with our p…" at bounding box center [1432, 573] width 225 height 33
type textarea "I want to try using Canny autopilot, but only on calls that are done with our p…"
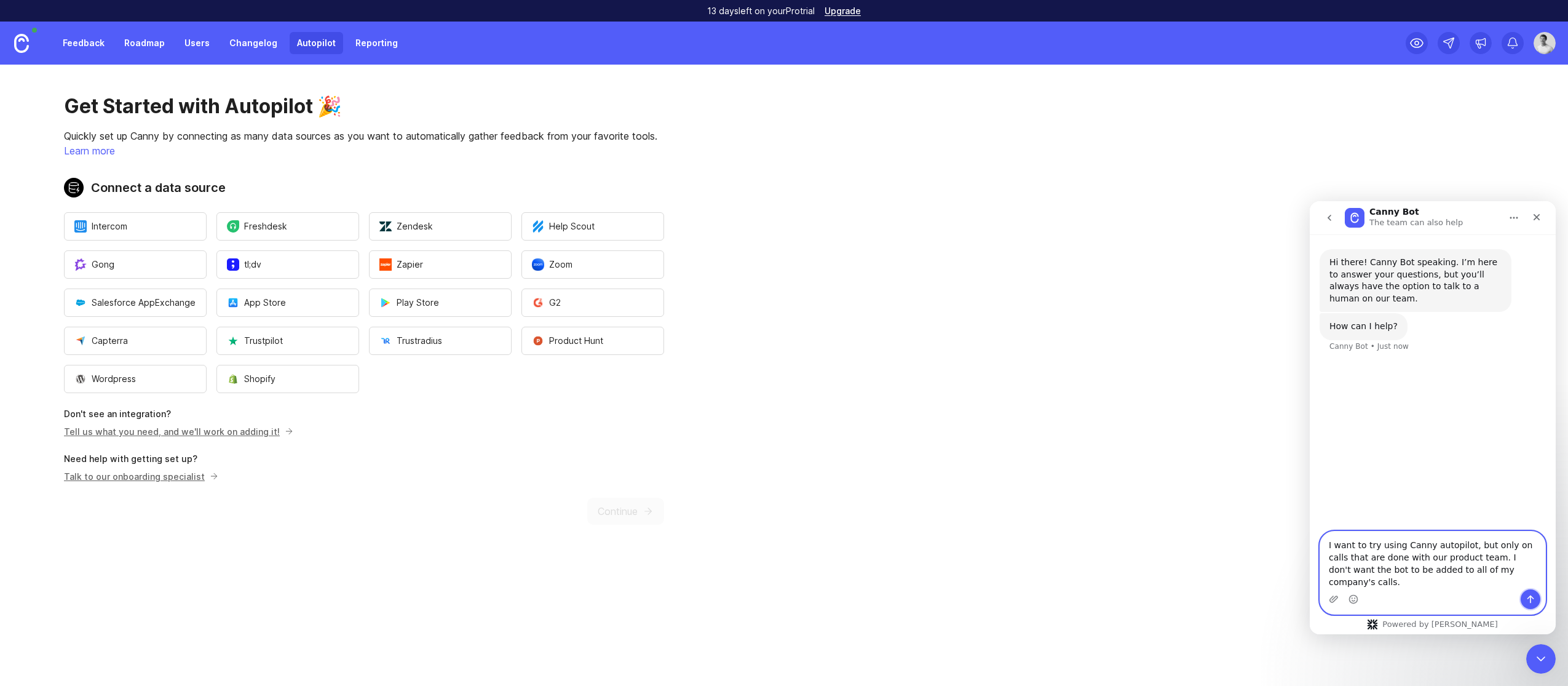
click at [1534, 598] on icon "Send a message…" at bounding box center [1530, 599] width 10 height 10
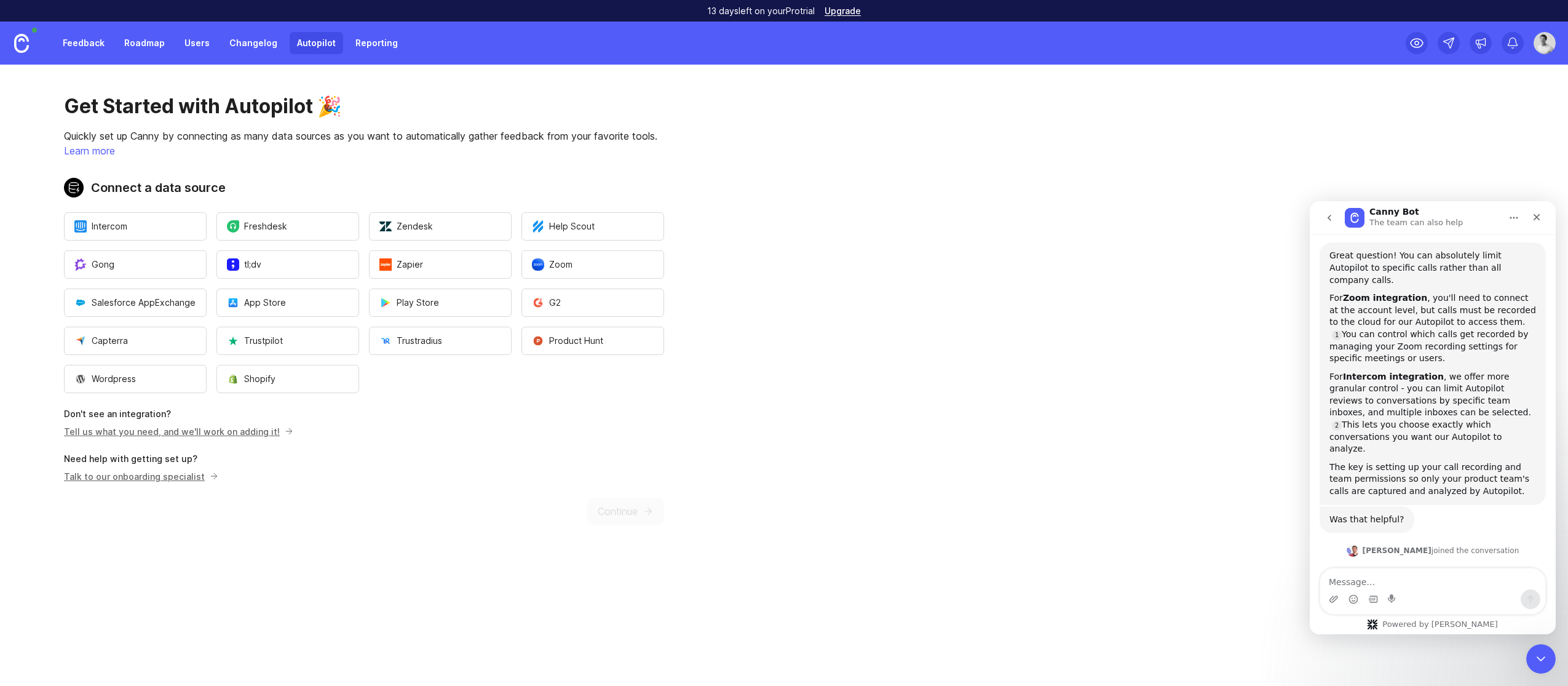
scroll to position [180, 0]
